Goal: Find specific page/section

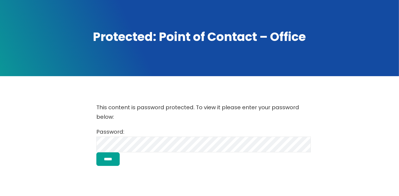
scroll to position [50, 0]
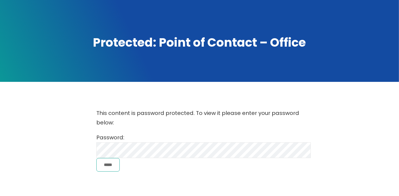
click at [108, 163] on input "*****" at bounding box center [107, 165] width 23 height 14
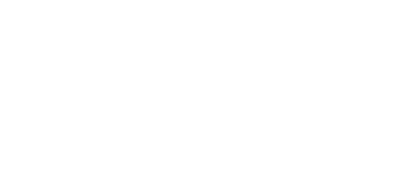
scroll to position [162, 0]
